Goal: Information Seeking & Learning: Learn about a topic

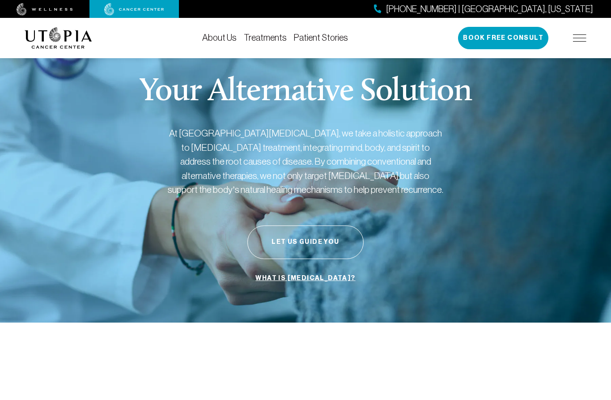
click at [269, 26] on div "About Us Treatments Patient Stories [PHONE_NUMBER] | [GEOGRAPHIC_DATA], [US_STA…" at bounding box center [306, 38] width 562 height 40
click at [264, 36] on link "Treatments" at bounding box center [265, 38] width 43 height 10
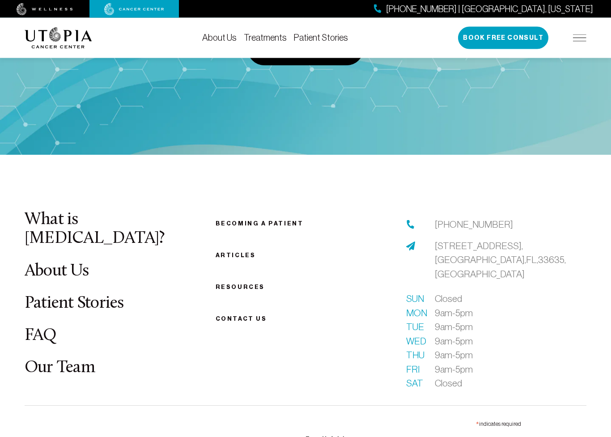
scroll to position [2397, 0]
click at [30, 327] on link "FAQ" at bounding box center [41, 335] width 32 height 17
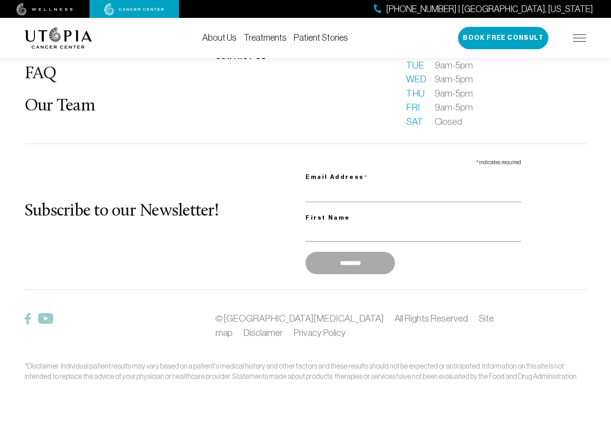
scroll to position [1230, 0]
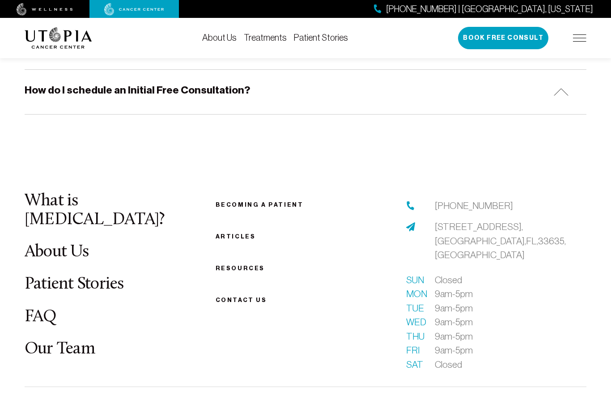
click at [30, 308] on link "FAQ" at bounding box center [41, 316] width 32 height 17
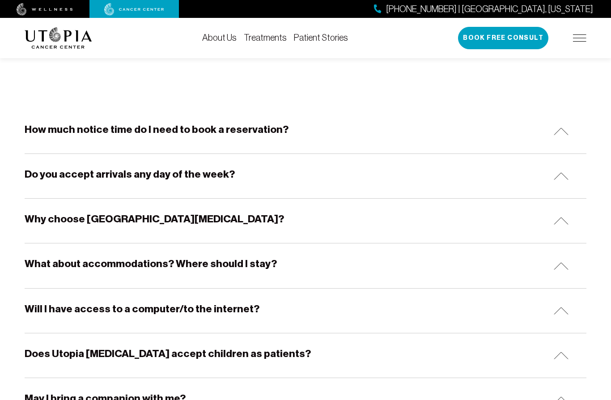
scroll to position [0, 0]
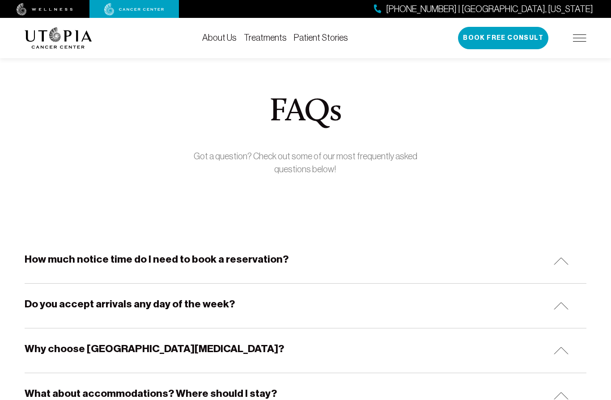
click at [34, 254] on h5 "How much notice time do I need to book a reservation?" at bounding box center [157, 259] width 264 height 14
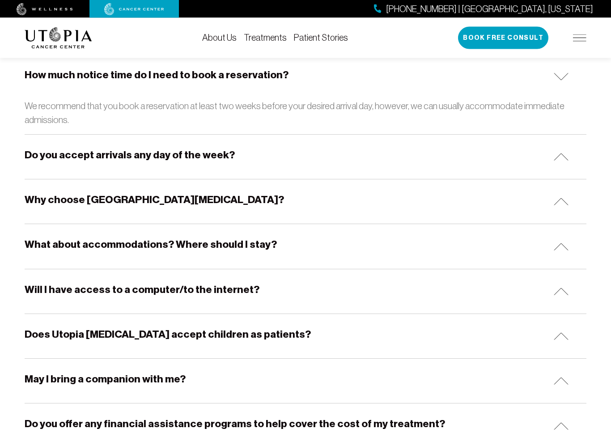
scroll to position [196, 0]
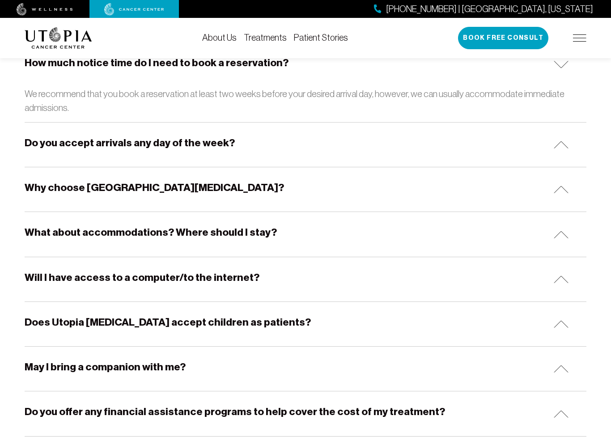
click at [25, 265] on div "Will I have access to a computer/to the internet?" at bounding box center [306, 279] width 562 height 44
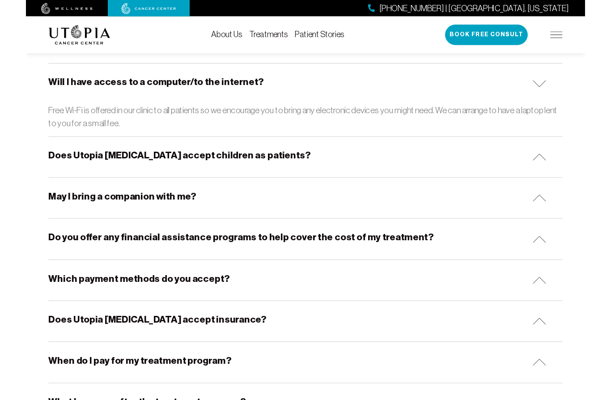
scroll to position [363, 0]
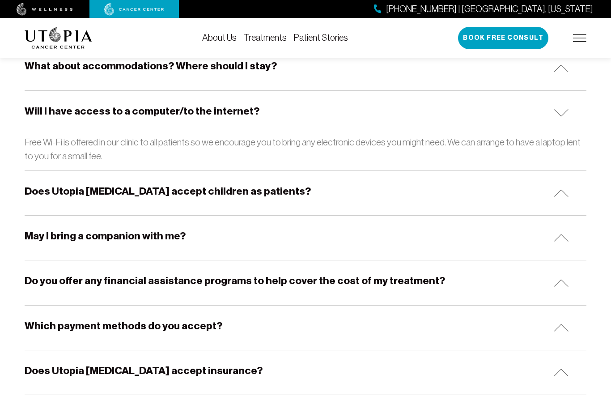
click at [30, 231] on h5 "May I bring a companion with me?" at bounding box center [105, 236] width 161 height 14
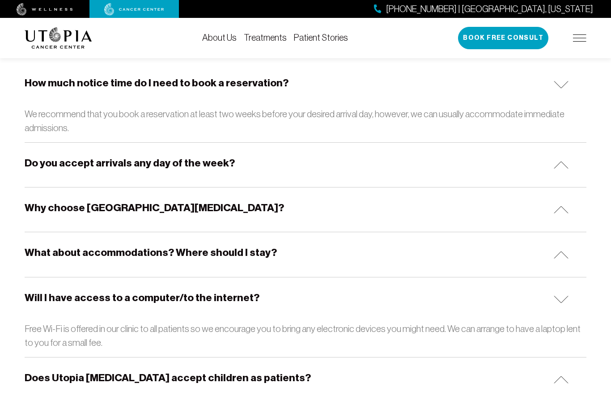
scroll to position [176, 0]
click at [30, 252] on h5 "What about accommodations? Where should I stay?" at bounding box center [151, 253] width 252 height 14
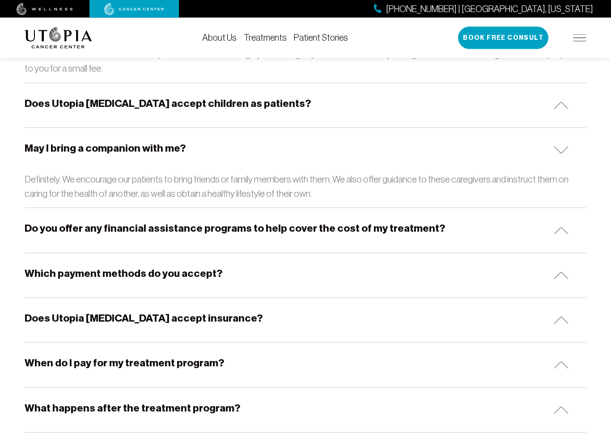
scroll to position [1173, 0]
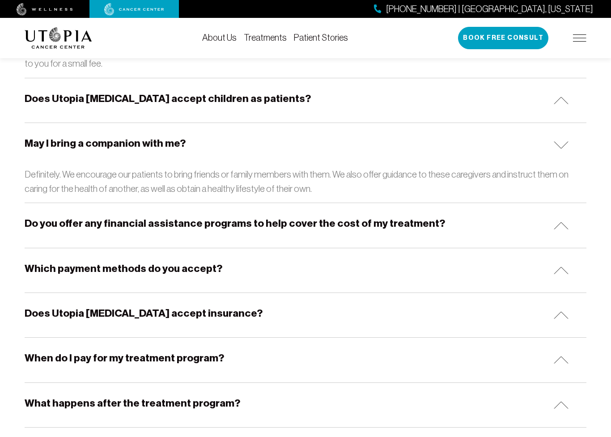
click at [29, 306] on h5 "Does Utopia [MEDICAL_DATA] accept insurance?" at bounding box center [144, 313] width 238 height 14
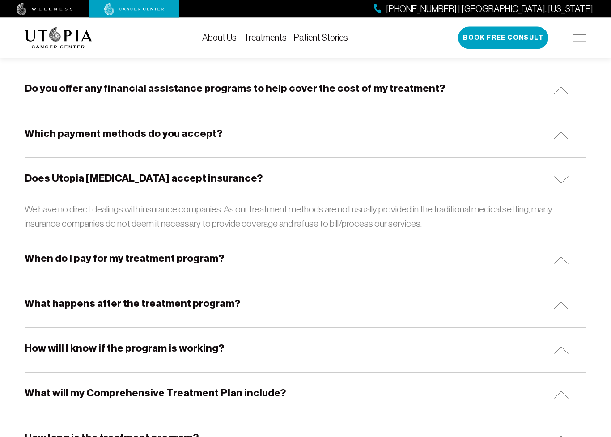
scroll to position [1309, 0]
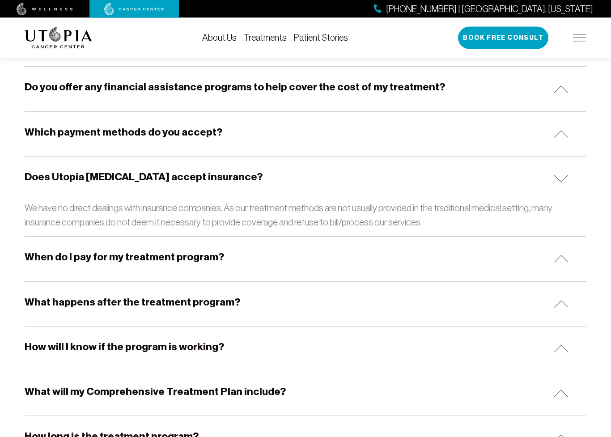
click at [25, 296] on h5 "What happens after the treatment program?" at bounding box center [133, 303] width 216 height 14
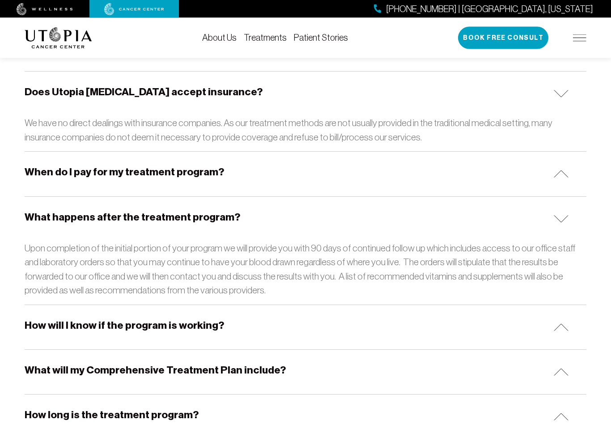
scroll to position [1397, 0]
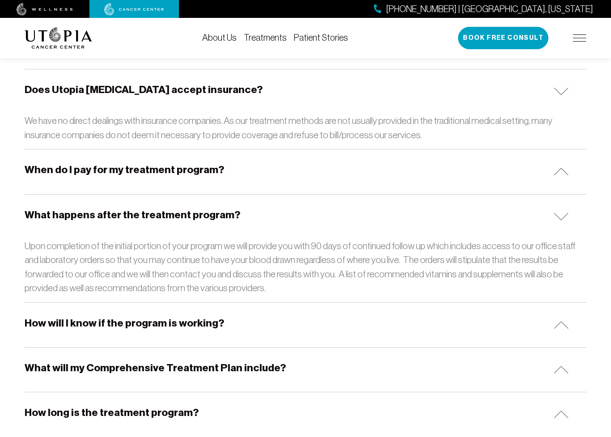
click at [30, 316] on h5 "How will I know if the program is working?" at bounding box center [124, 323] width 199 height 14
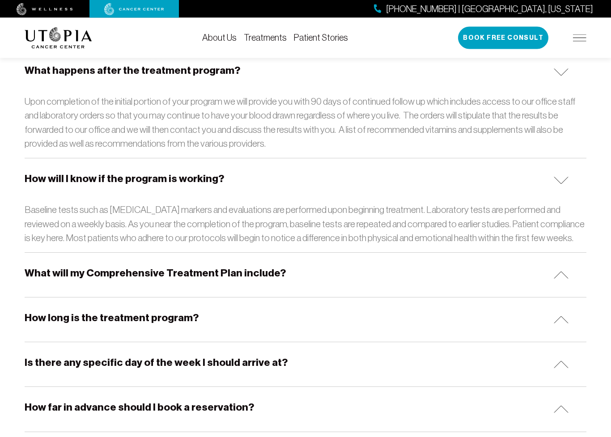
scroll to position [1541, 0]
click at [25, 266] on h5 "What will my Comprehensive Treatment Plan include?" at bounding box center [155, 273] width 261 height 14
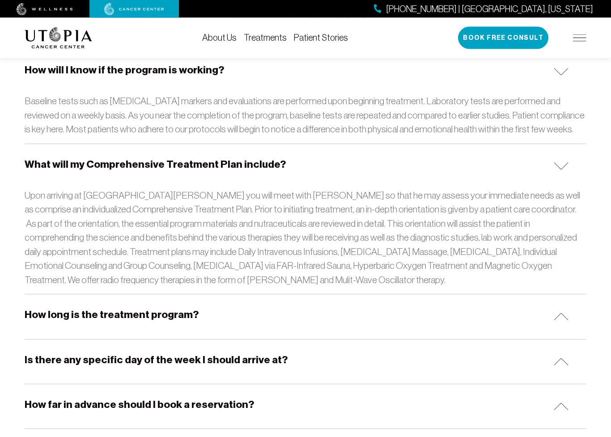
scroll to position [1650, 0]
click at [35, 308] on h5 "How long is the treatment program?" at bounding box center [112, 315] width 174 height 14
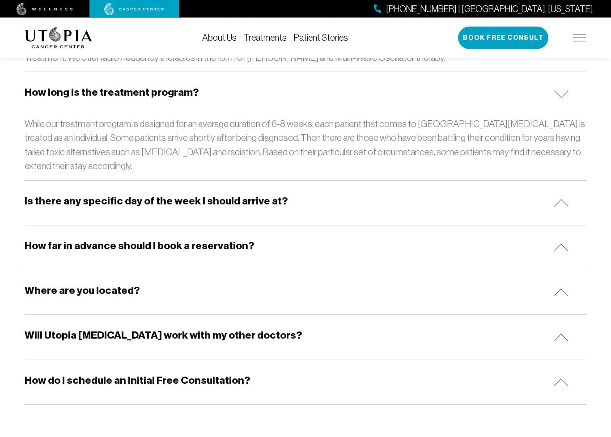
scroll to position [1879, 0]
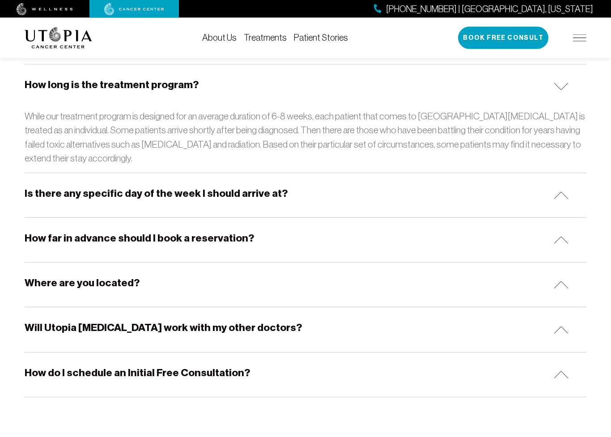
click at [28, 263] on div "Where are you located?" at bounding box center [306, 285] width 562 height 44
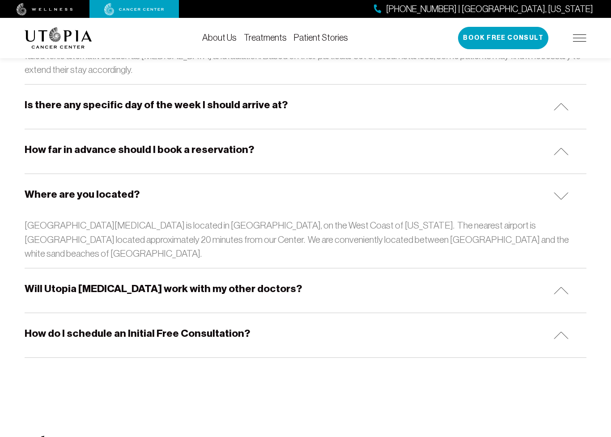
scroll to position [1979, 0]
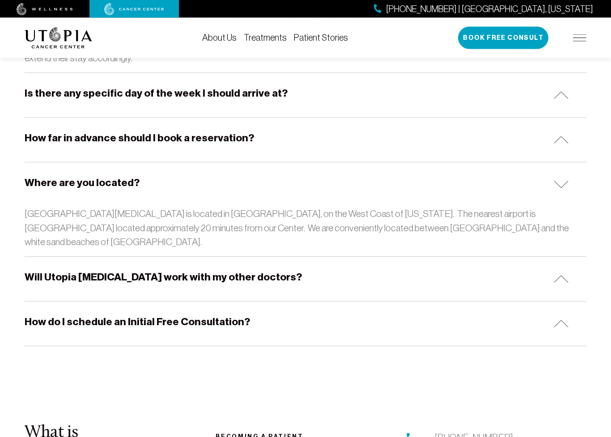
click at [26, 271] on h5 "Will Utopia [MEDICAL_DATA] work with my other doctors?" at bounding box center [163, 278] width 277 height 14
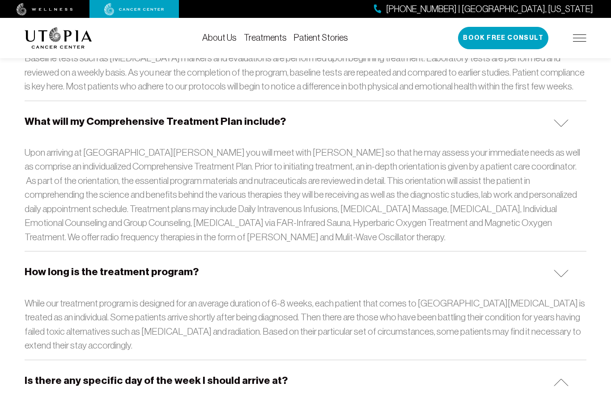
scroll to position [1691, 0]
